Goal: Information Seeking & Learning: Learn about a topic

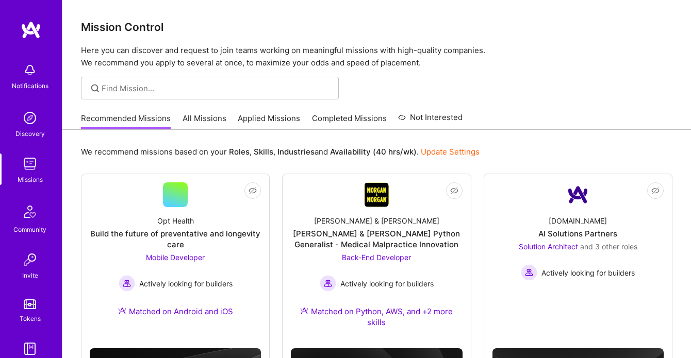
click at [208, 113] on link "All Missions" at bounding box center [204, 121] width 44 height 17
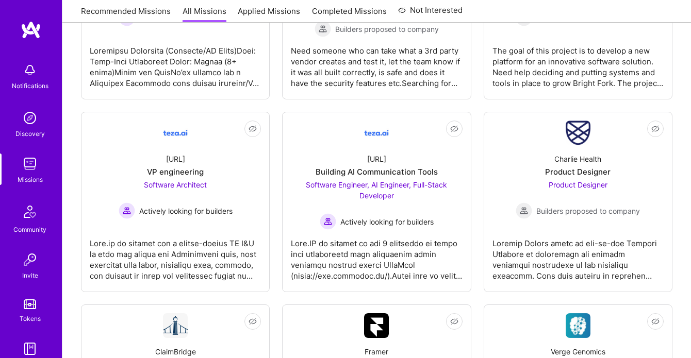
scroll to position [1416, 0]
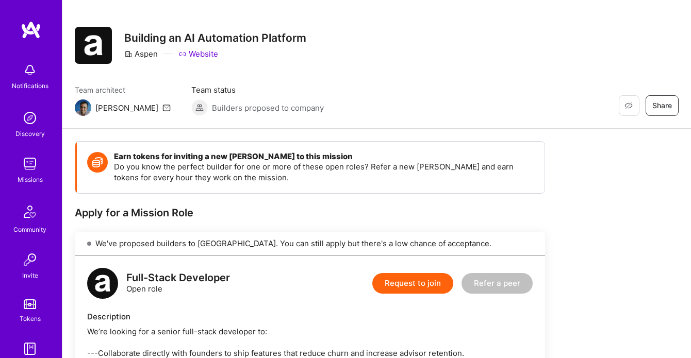
scroll to position [8, 0]
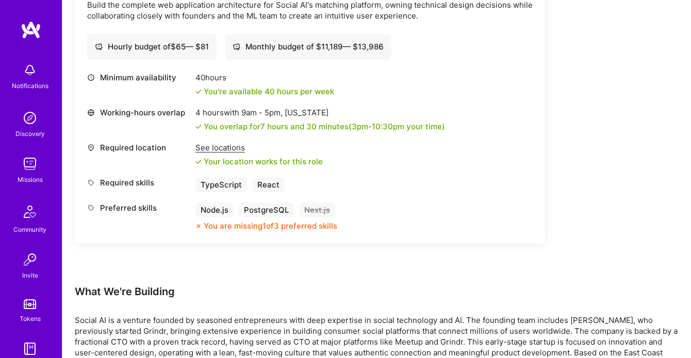
scroll to position [337, 0]
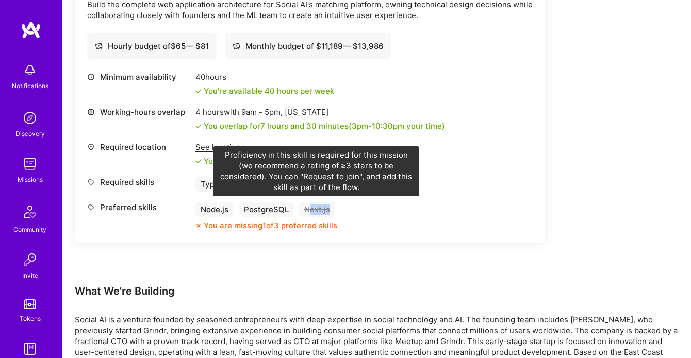
drag, startPoint x: 334, startPoint y: 209, endPoint x: 305, endPoint y: 209, distance: 28.9
click at [306, 210] on div "Node.js PostgreSQL Next.js" at bounding box center [266, 209] width 142 height 15
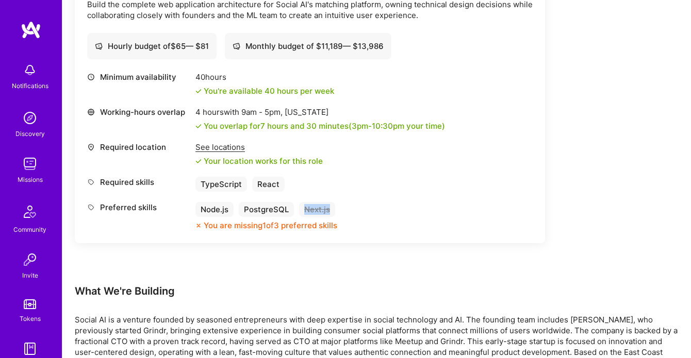
click at [305, 208] on div "Next.js" at bounding box center [317, 209] width 36 height 15
copy div "Next.js"
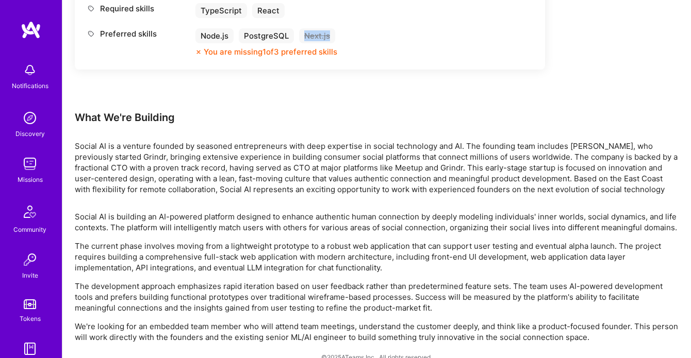
scroll to position [341, 0]
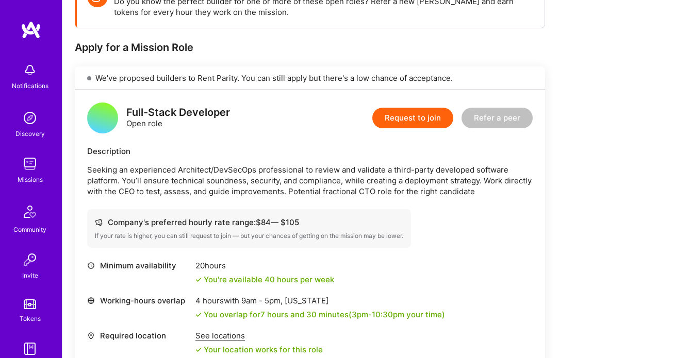
scroll to position [299, 0]
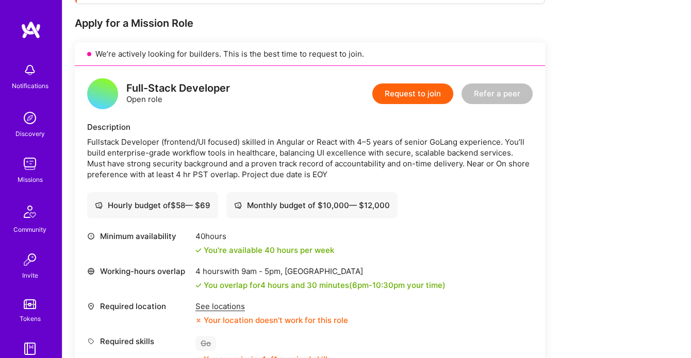
scroll to position [289, 0]
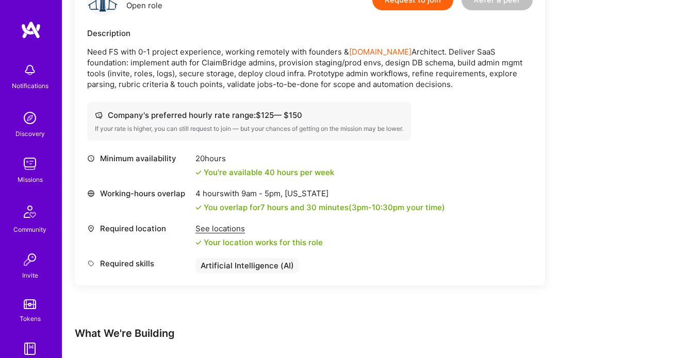
scroll to position [293, 0]
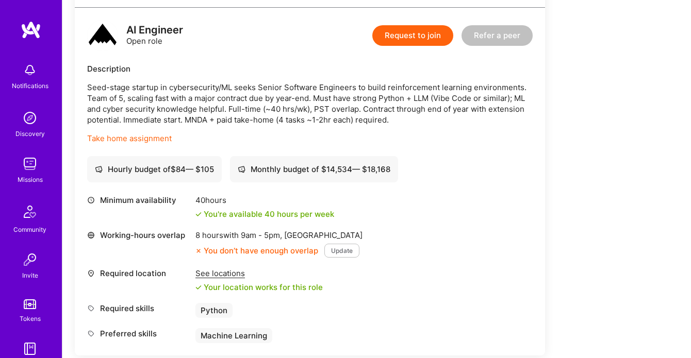
scroll to position [307, 0]
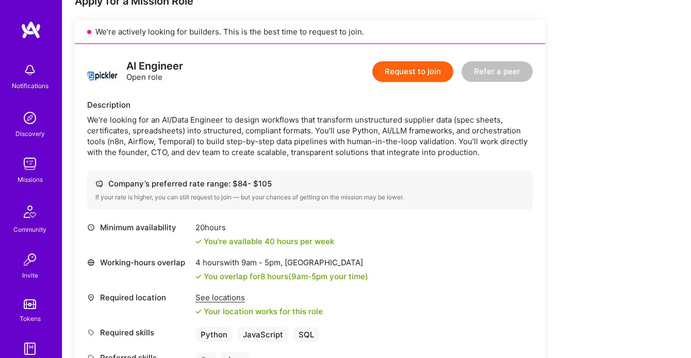
scroll to position [256, 0]
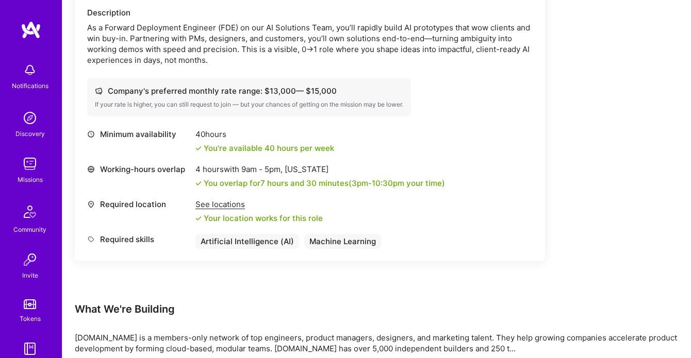
scroll to position [237, 0]
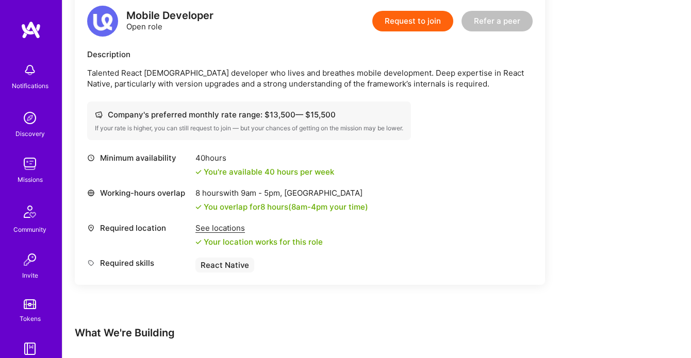
scroll to position [271, 0]
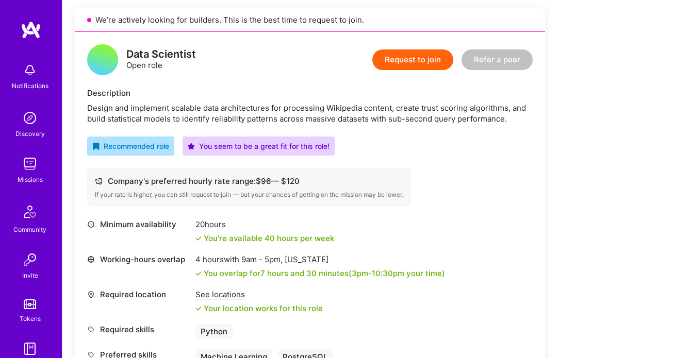
scroll to position [225, 0]
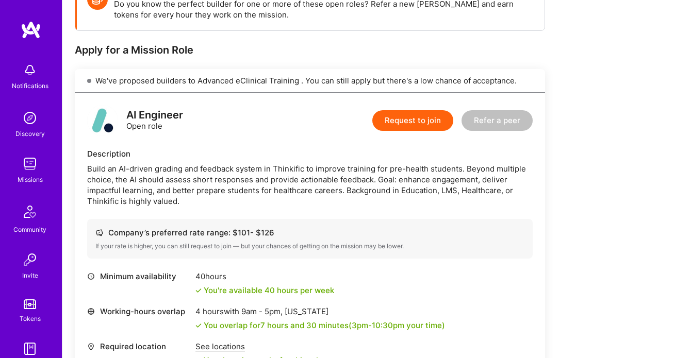
scroll to position [227, 0]
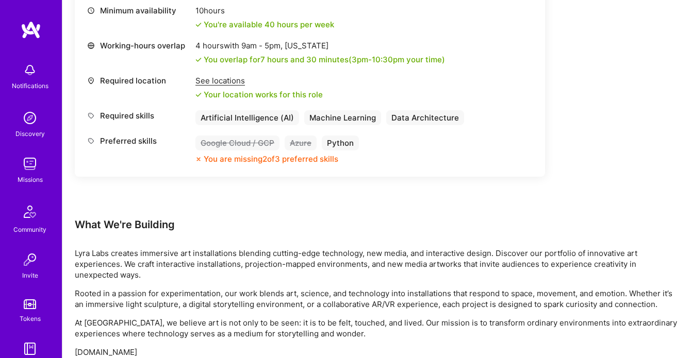
scroll to position [476, 0]
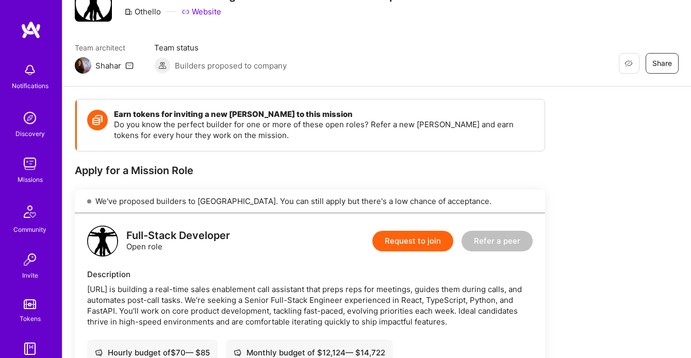
scroll to position [16, 0]
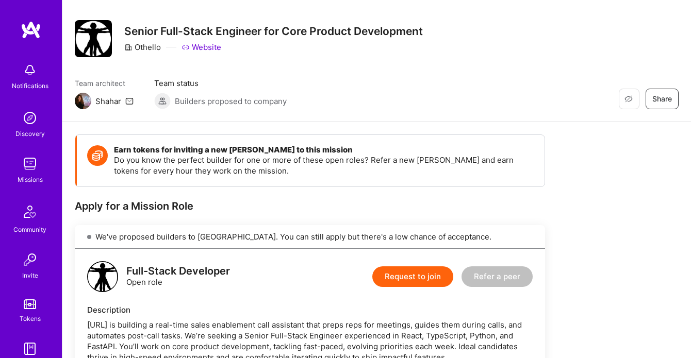
click at [205, 45] on link "Website" at bounding box center [201, 47] width 40 height 11
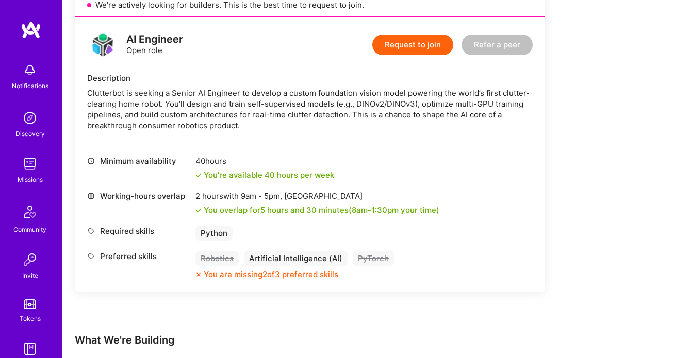
scroll to position [241, 0]
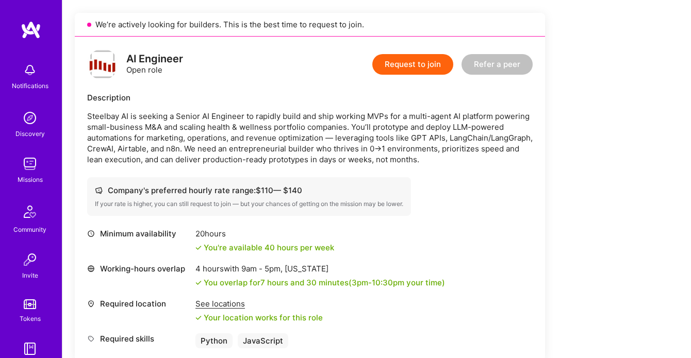
scroll to position [224, 0]
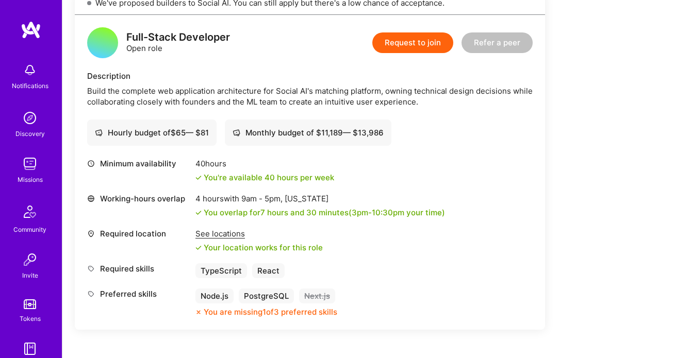
scroll to position [248, 0]
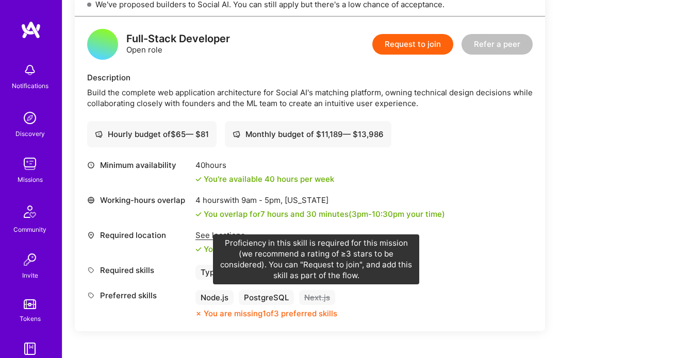
click at [316, 298] on div "Next.js" at bounding box center [317, 297] width 36 height 15
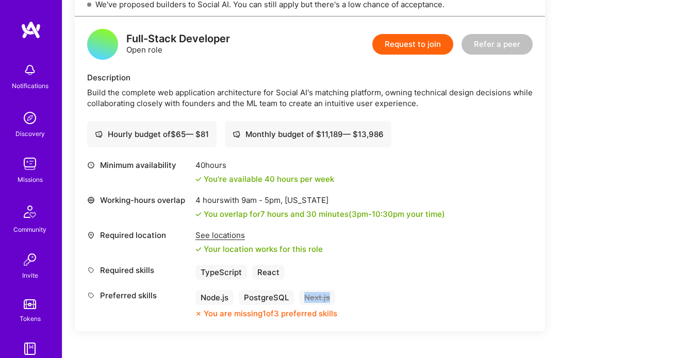
click at [316, 298] on div "Next.js" at bounding box center [317, 297] width 36 height 15
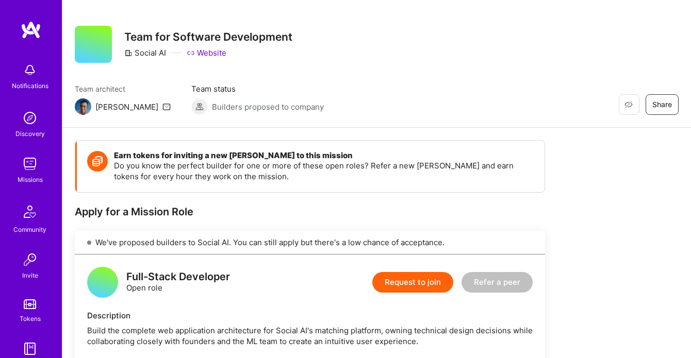
scroll to position [0, 0]
